Goal: Task Accomplishment & Management: Complete application form

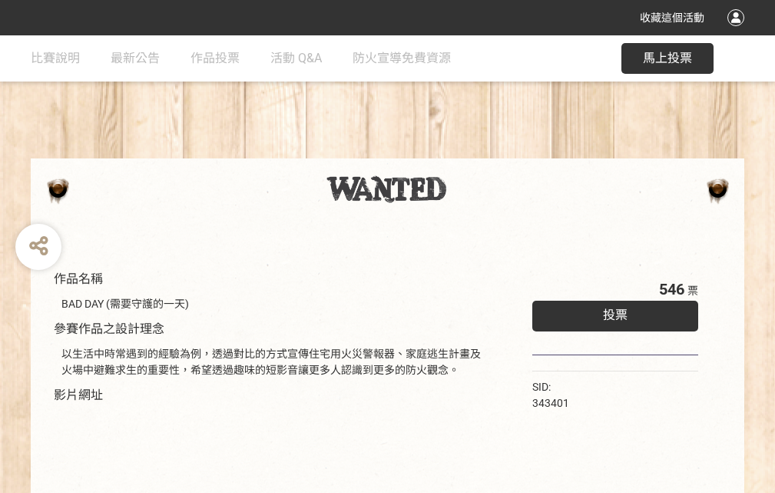
click at [738, 32] on div "收藏這個活動" at bounding box center [387, 17] width 775 height 35
click at [480, 151] on div "作品名稱 BAD DAY (需要守護的一天) 參賽作品之設計理念 以生活中時常遇到的經驗為例，透過對比的方式宣傳住宅用火災警報器、家庭逃生計畫及火場中避難求生…" at bounding box center [387, 358] width 775 height 646
click at [612, 311] on span "投票" at bounding box center [615, 314] width 25 height 15
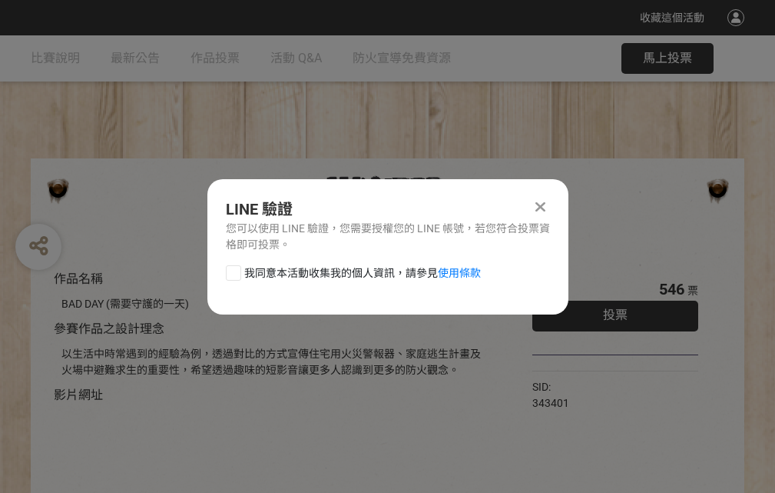
click at [232, 270] on div at bounding box center [233, 272] width 15 height 15
checkbox input "true"
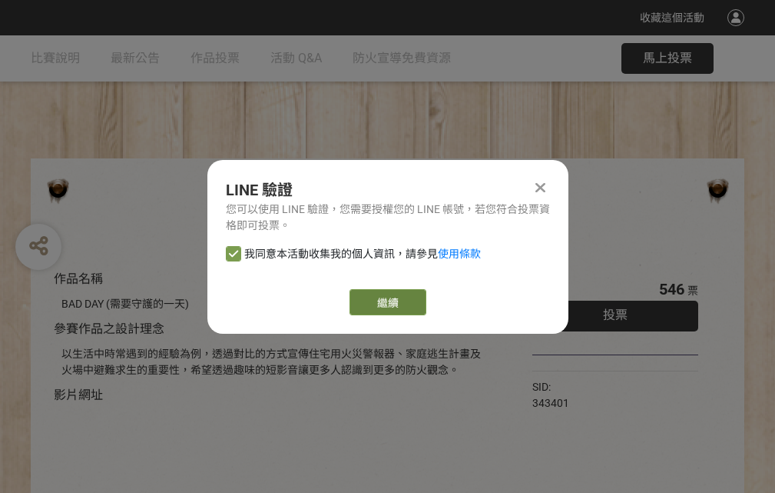
click at [386, 302] on link "繼續" at bounding box center [388, 302] width 77 height 26
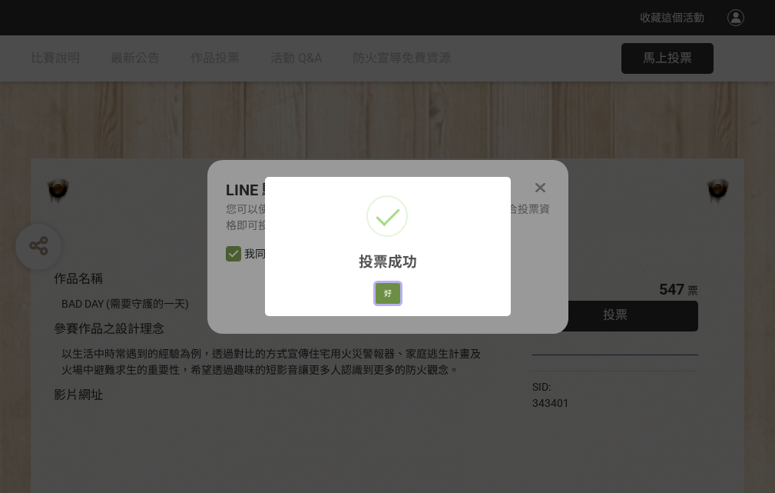
click at [383, 290] on button "好" at bounding box center [388, 294] width 25 height 22
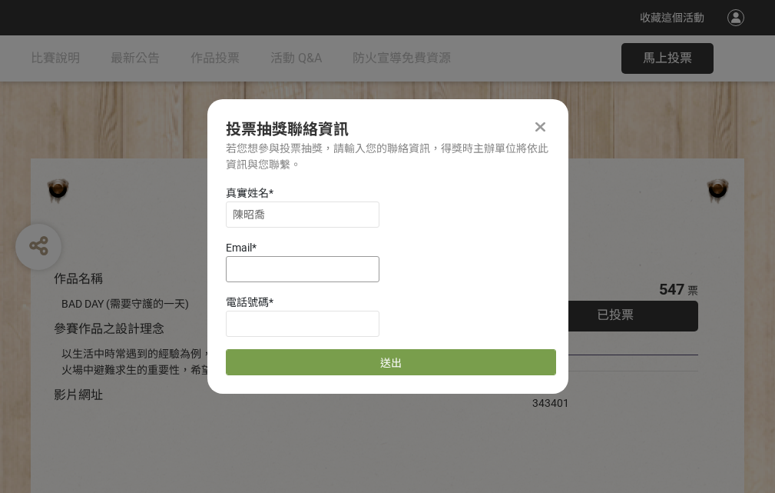
click at [307, 268] on input at bounding box center [303, 269] width 154 height 26
type input "[EMAIL_ADDRESS][DOMAIN_NAME]"
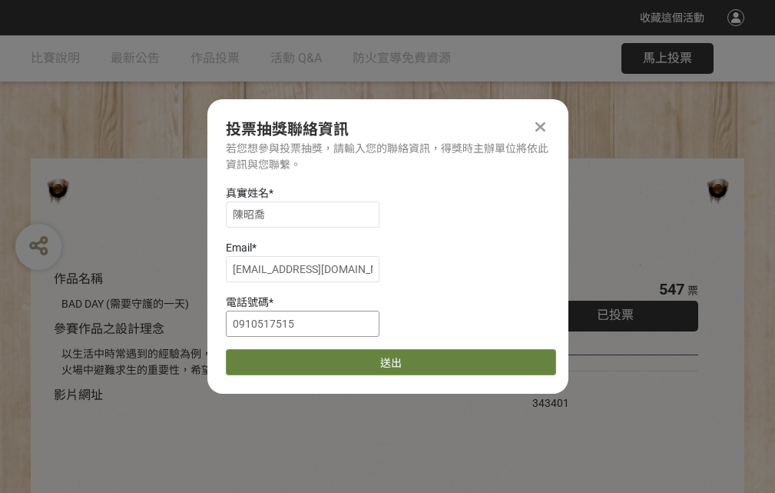
type input "0910517515"
click at [270, 357] on button "送出" at bounding box center [391, 362] width 330 height 26
